Goal: Entertainment & Leisure: Consume media (video, audio)

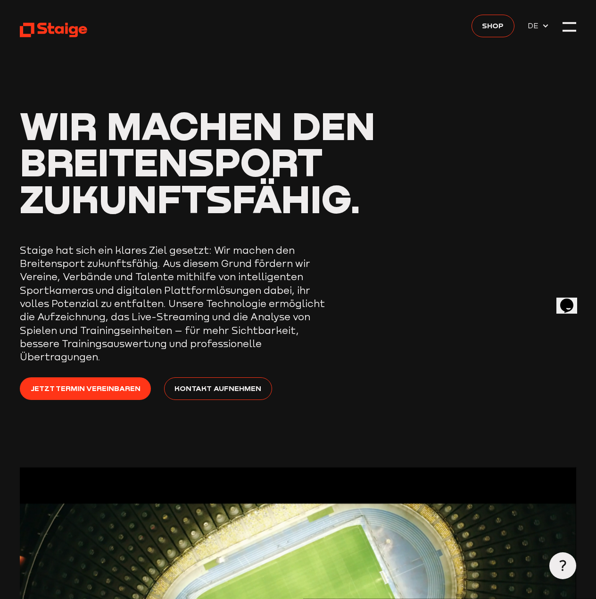
click at [564, 30] on div at bounding box center [569, 26] width 13 height 13
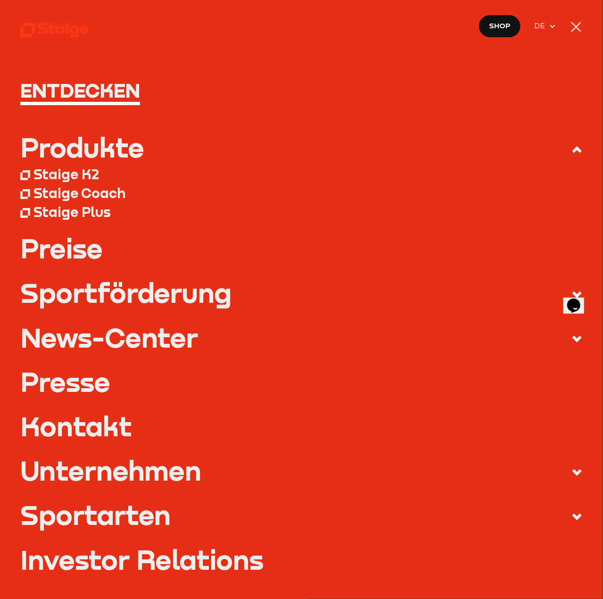
click at [122, 89] on h1 "Entdecken" at bounding box center [301, 90] width 563 height 20
click at [577, 29] on div at bounding box center [576, 26] width 13 height 13
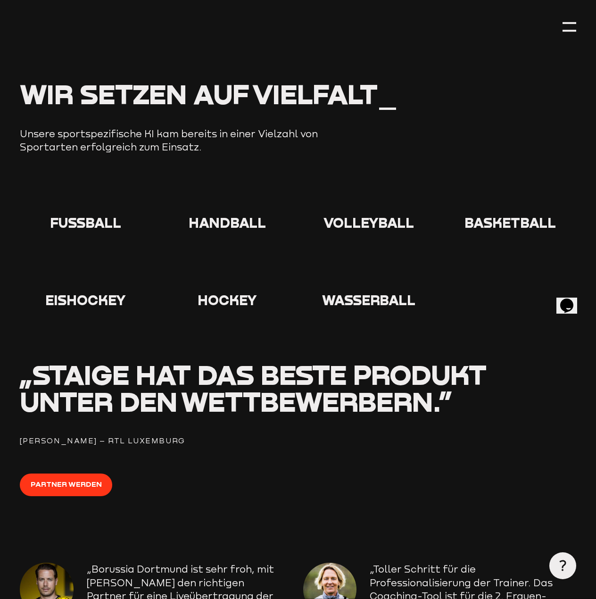
scroll to position [755, 0]
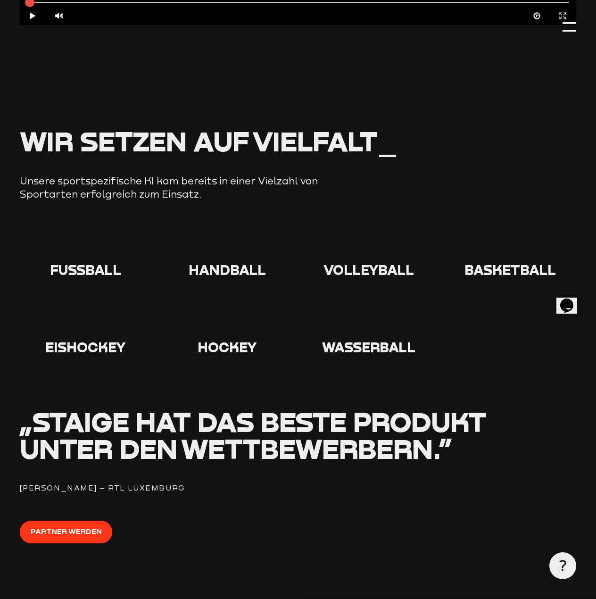
drag, startPoint x: 66, startPoint y: 245, endPoint x: 71, endPoint y: 246, distance: 4.8
click at [67, 245] on div at bounding box center [86, 244] width 132 height 33
click at [86, 261] on span "Fußball" at bounding box center [85, 269] width 71 height 17
click at [91, 261] on span "Fußball" at bounding box center [85, 269] width 71 height 17
click at [86, 236] on icon at bounding box center [86, 243] width 30 height 30
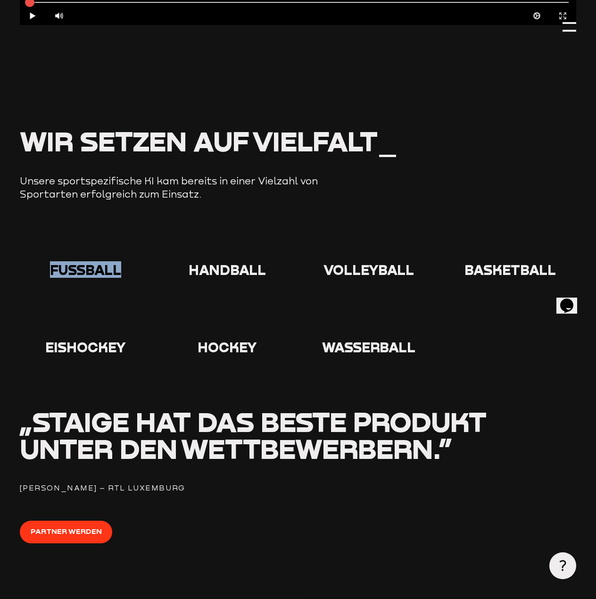
click at [86, 236] on icon at bounding box center [86, 243] width 30 height 30
click at [71, 228] on use at bounding box center [71, 228] width 0 height 0
click at [86, 237] on icon at bounding box center [86, 243] width 30 height 30
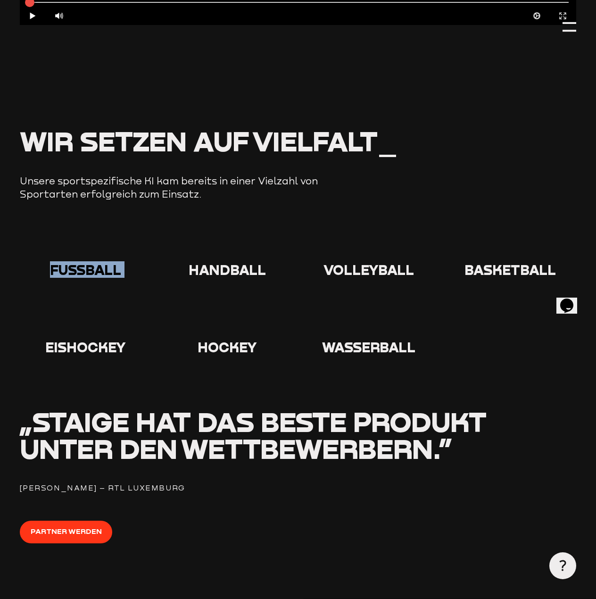
click at [85, 237] on icon at bounding box center [86, 243] width 30 height 30
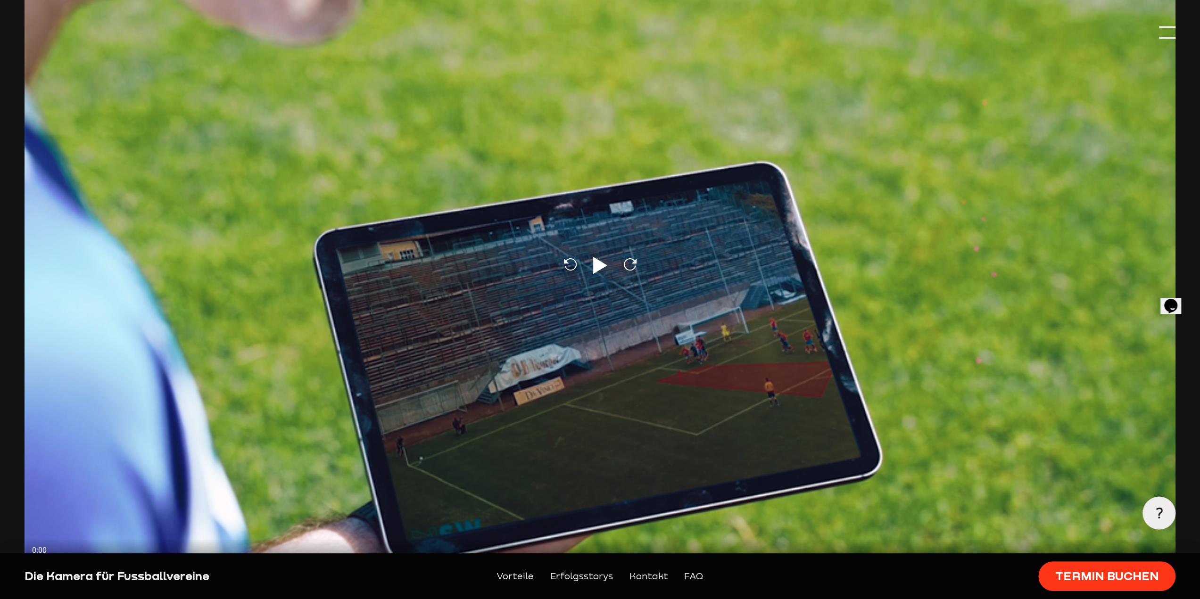
scroll to position [330, 0]
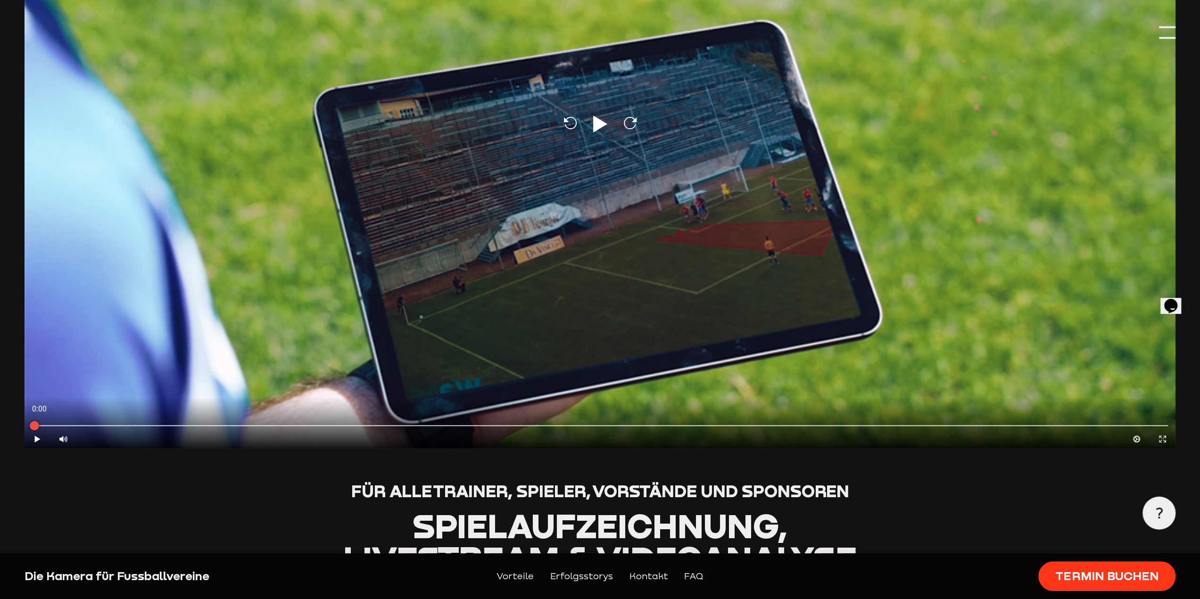
click at [596, 129] on icon at bounding box center [600, 124] width 14 height 17
type input "0.8"
click at [35, 437] on icon "Pause" at bounding box center [37, 439] width 9 height 9
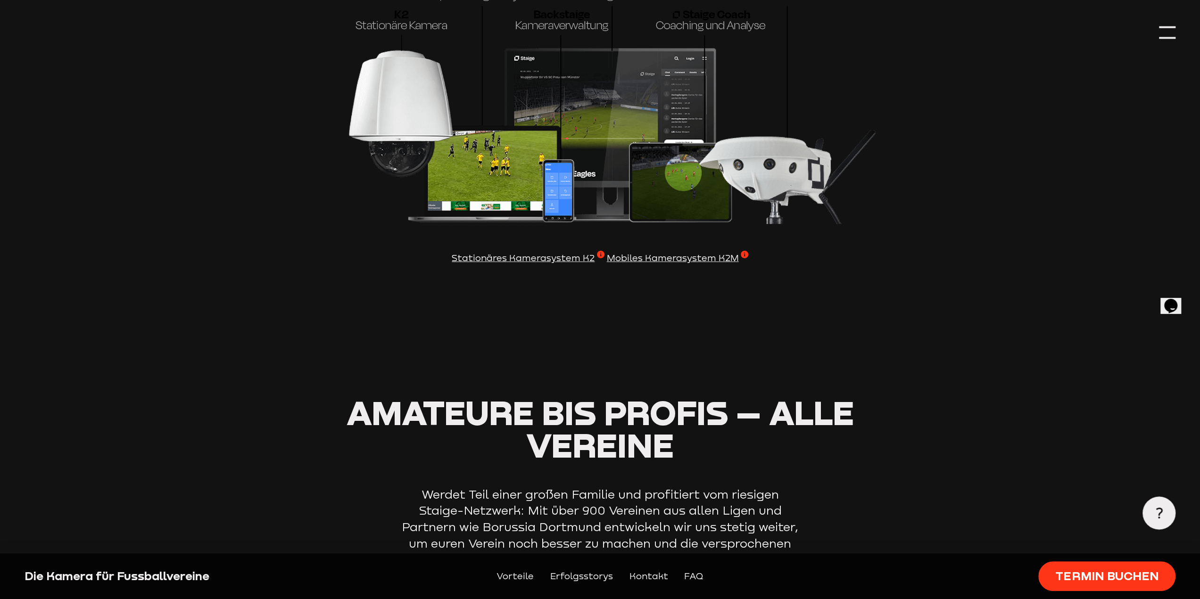
scroll to position [3182, 0]
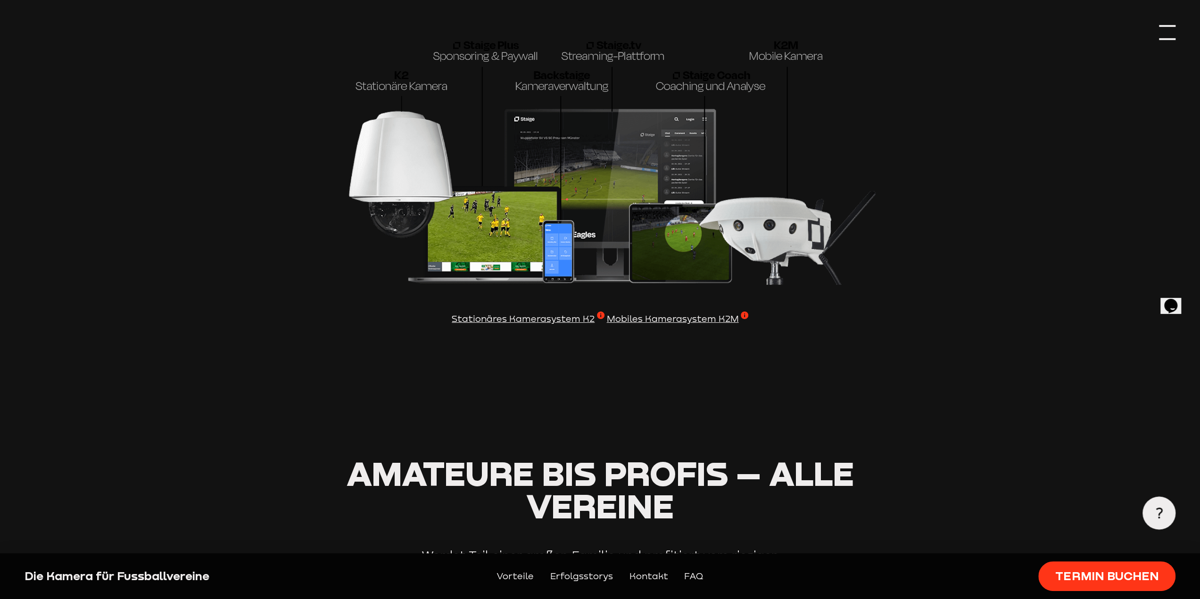
click at [596, 28] on div at bounding box center [1167, 33] width 17 height 17
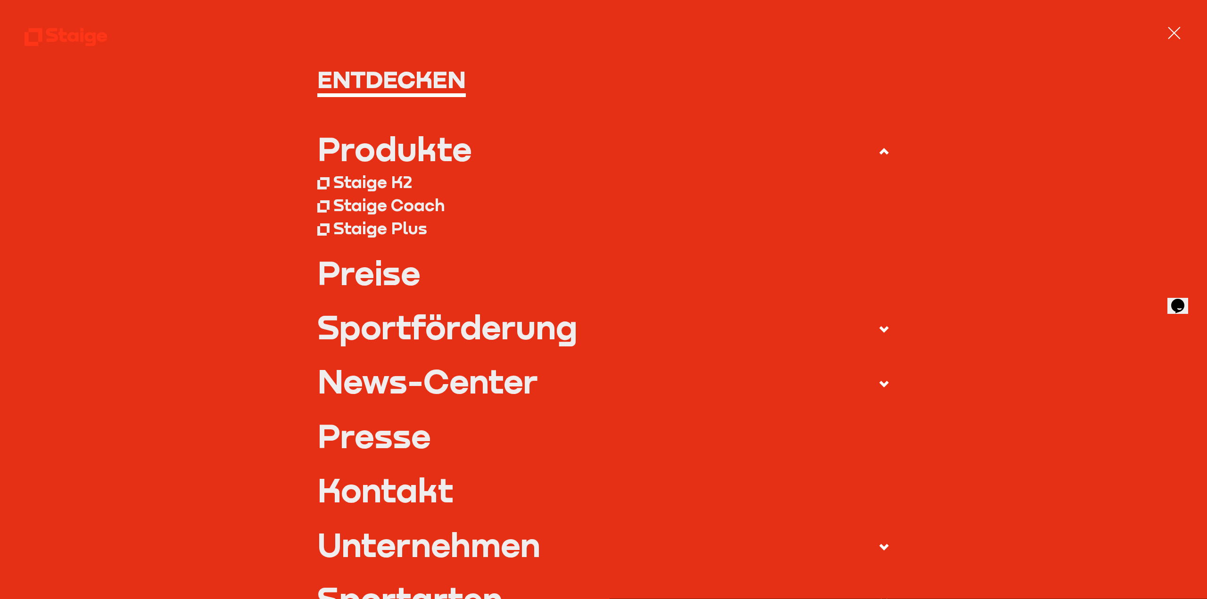
scroll to position [0, 0]
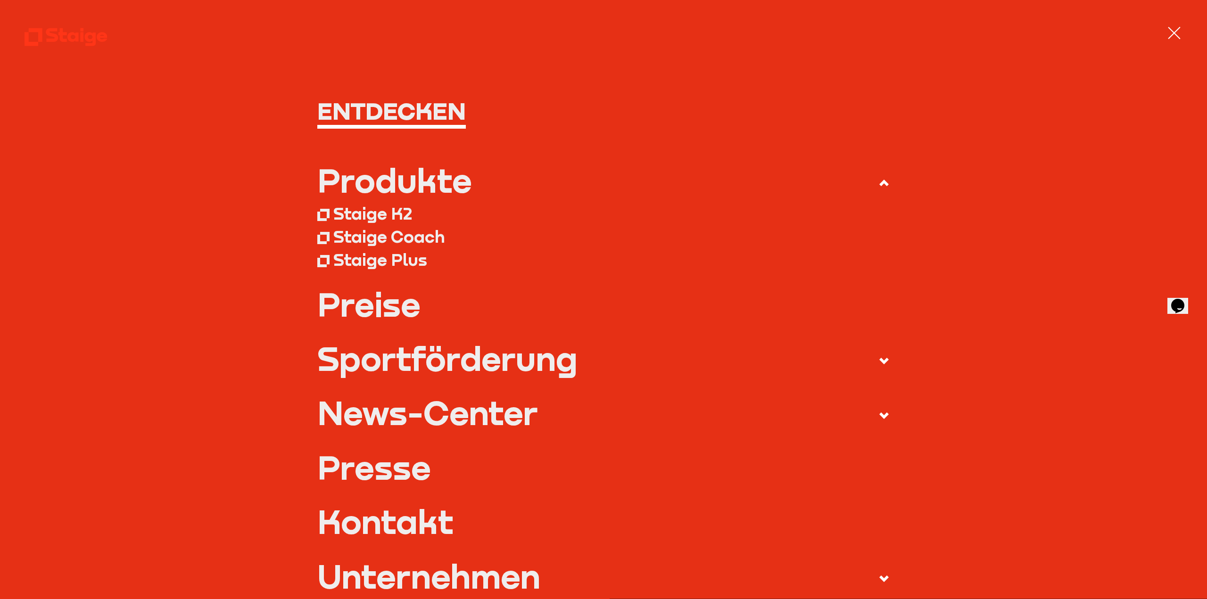
click at [596, 32] on div at bounding box center [1174, 33] width 17 height 17
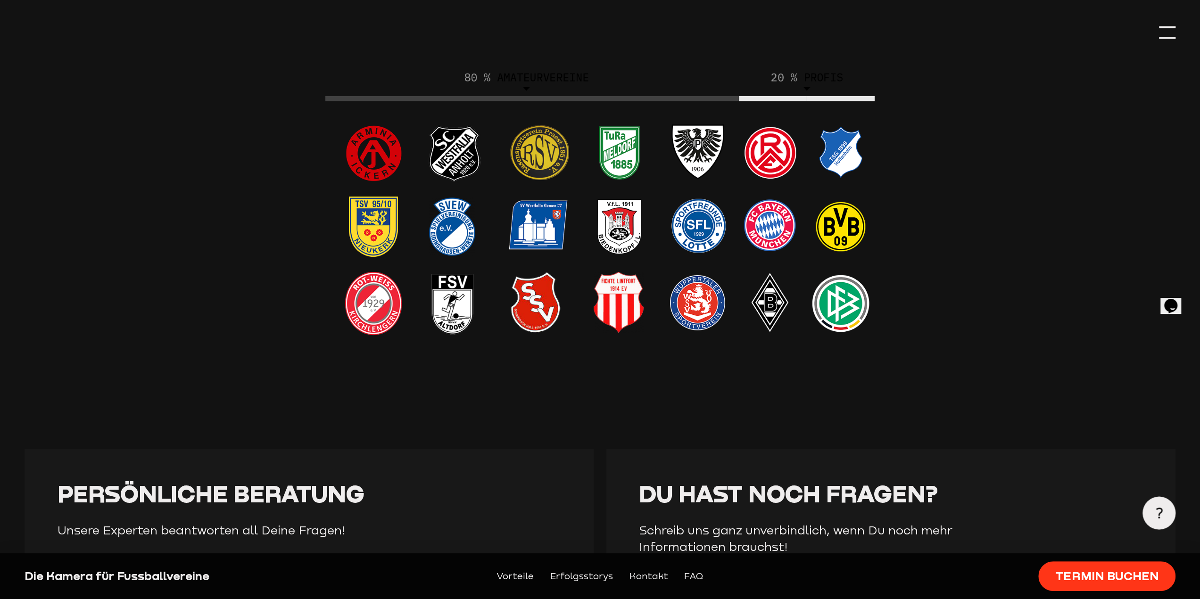
scroll to position [3867, 0]
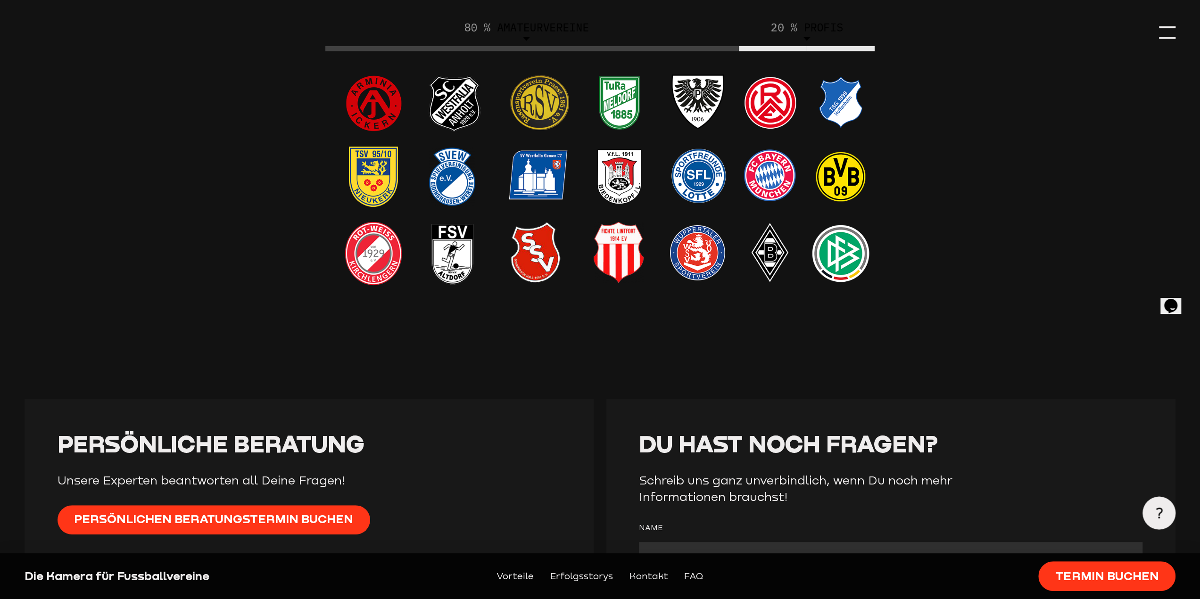
click at [548, 99] on img at bounding box center [600, 171] width 569 height 324
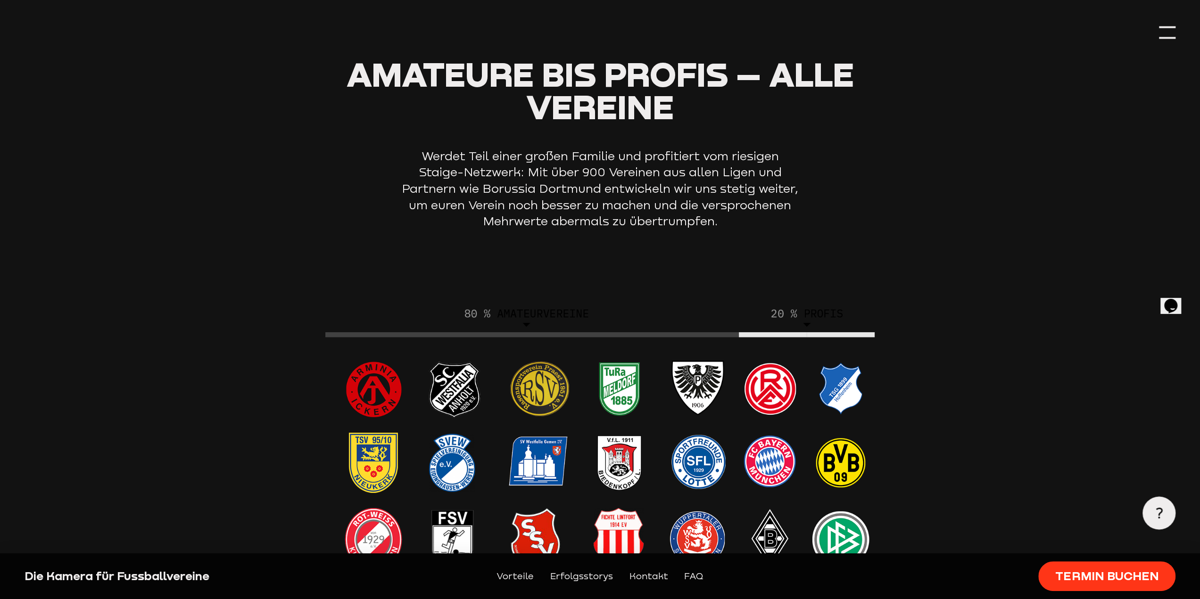
scroll to position [3490, 0]
